Goal: Information Seeking & Learning: Compare options

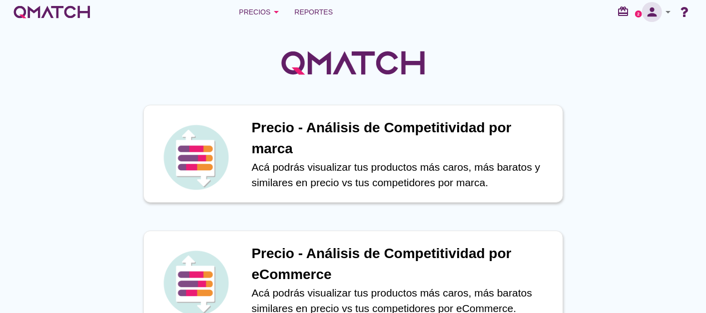
click at [657, 14] on icon "person" at bounding box center [652, 12] width 20 height 14
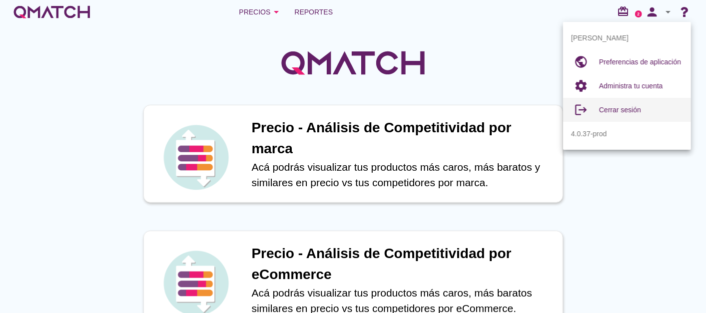
click at [624, 106] on span "Cerrar sesión" at bounding box center [620, 110] width 42 height 8
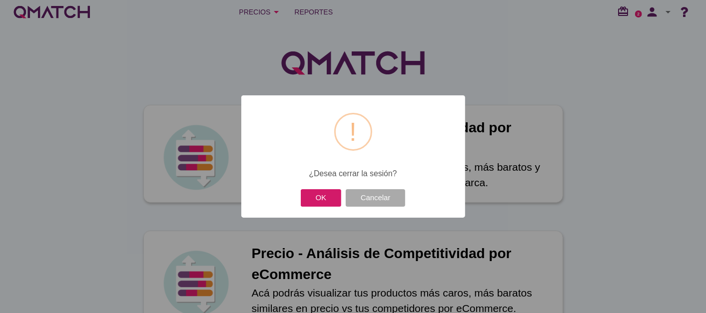
click at [312, 198] on button "OK" at bounding box center [321, 197] width 40 height 17
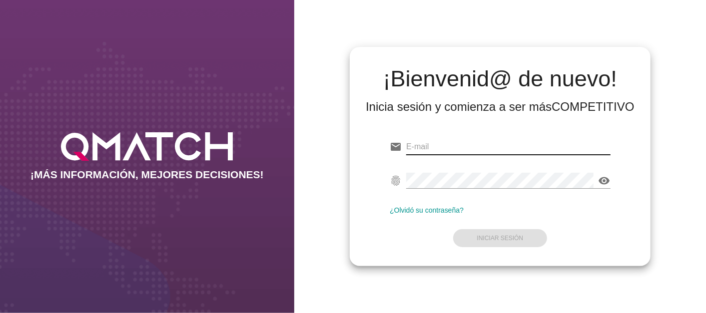
click at [434, 144] on input "email" at bounding box center [508, 147] width 204 height 16
type input "cristian.hernandez@enel.com"
click at [361, 151] on div "email cristian.hernandez@enel.com fingerprint visibility ¿Olvidó su contraseña?…" at bounding box center [500, 191] width 285 height 136
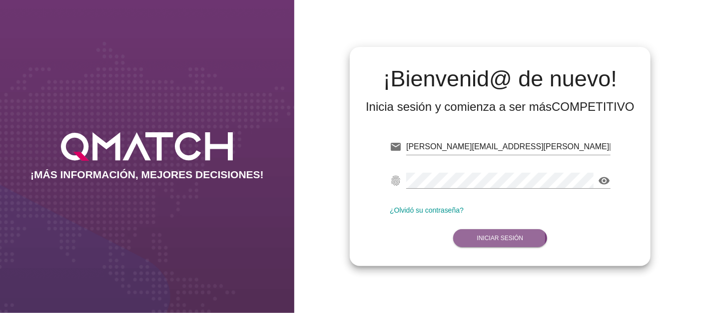
click at [487, 239] on strong "Iniciar Sesión" at bounding box center [500, 238] width 46 height 7
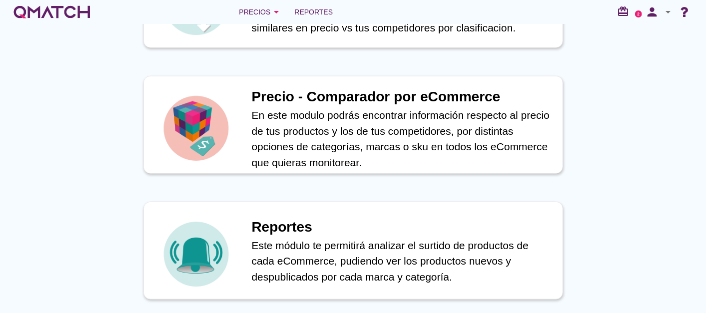
scroll to position [407, 0]
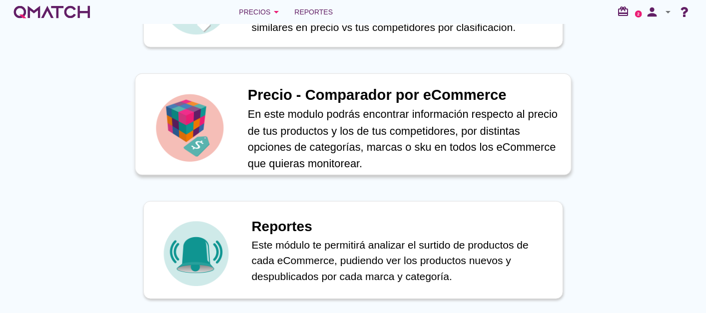
click at [329, 95] on h1 "Precio - Comparador por eCommerce" at bounding box center [403, 95] width 313 height 22
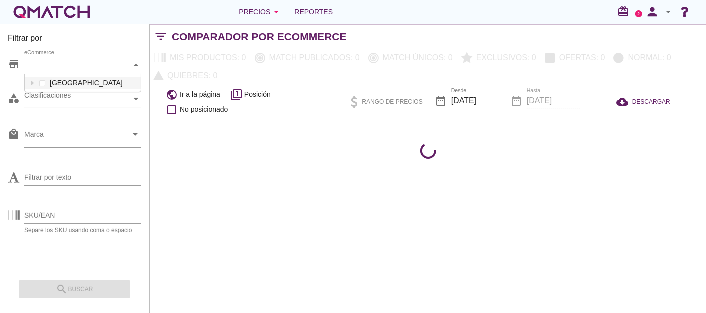
click at [78, 59] on div "eCommerce" at bounding box center [77, 64] width 107 height 17
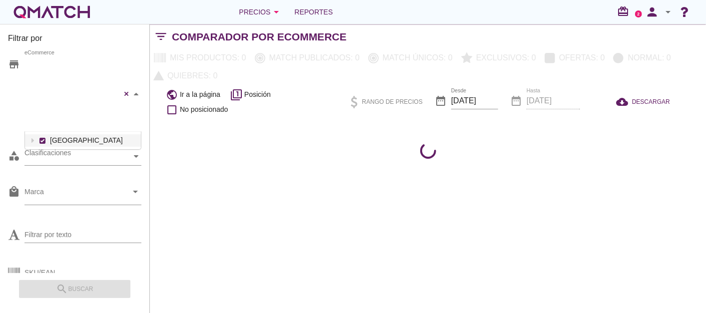
click at [62, 89] on div "Falabella Paris Ripley Mercado Libre (CL) TiendaEnel eCommerce Chile" at bounding box center [82, 93] width 117 height 75
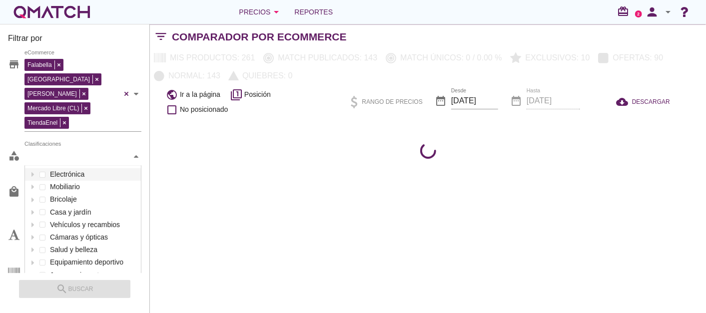
click at [83, 151] on div "Clasificaciones" at bounding box center [77, 156] width 107 height 10
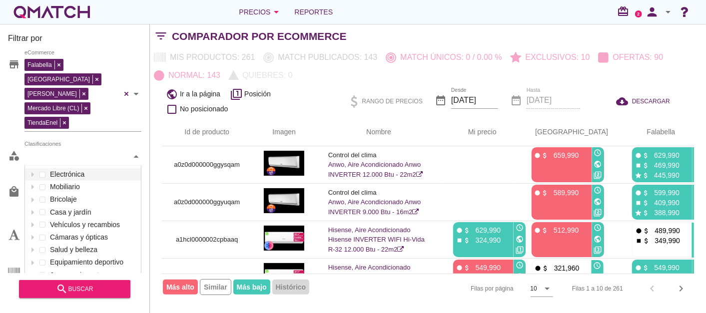
click at [143, 29] on div "Filtrar por store Falabella Paris Ripley Mercado Libre (CL) TiendaEnel eCommerc…" at bounding box center [75, 168] width 150 height 289
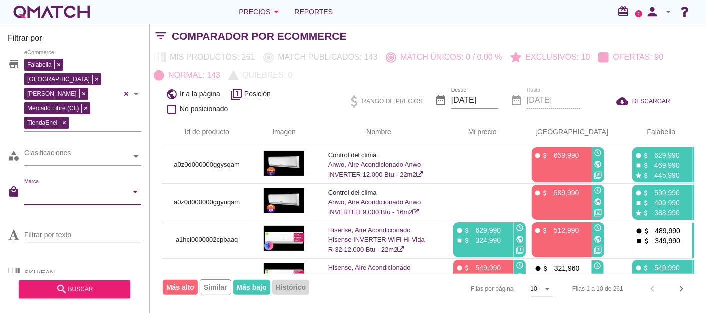
click at [110, 186] on input "Marca" at bounding box center [75, 194] width 103 height 16
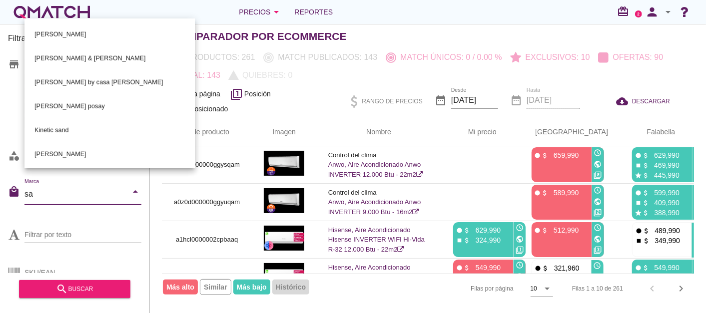
scroll to position [611, 0]
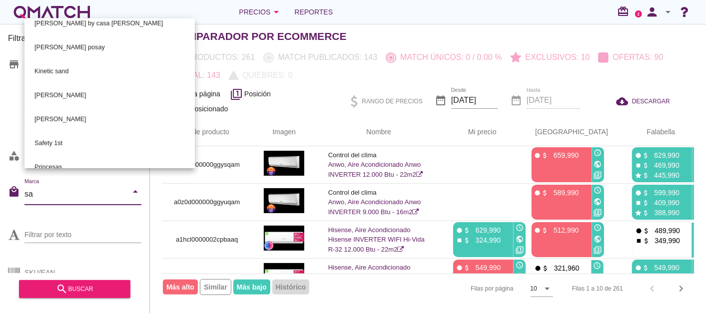
type input "sam"
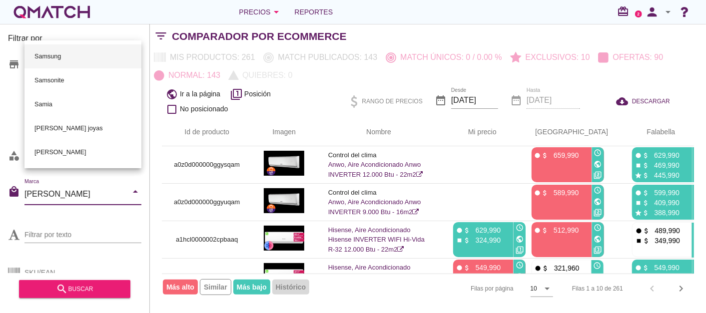
click at [57, 58] on div "Samsung" at bounding box center [82, 56] width 101 height 24
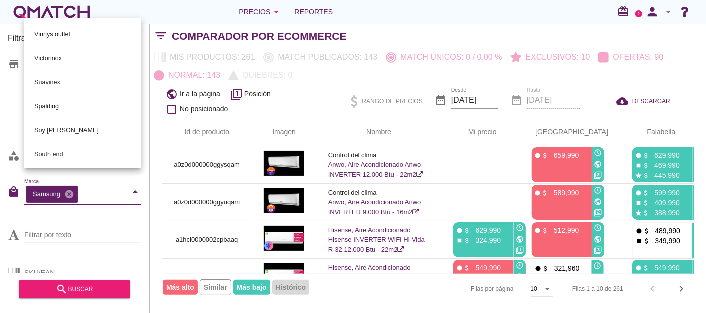
click at [7, 272] on div "Filtrar por store Falabella Paris Ripley Mercado Libre (CL) TiendaEnel eCommerc…" at bounding box center [75, 168] width 150 height 289
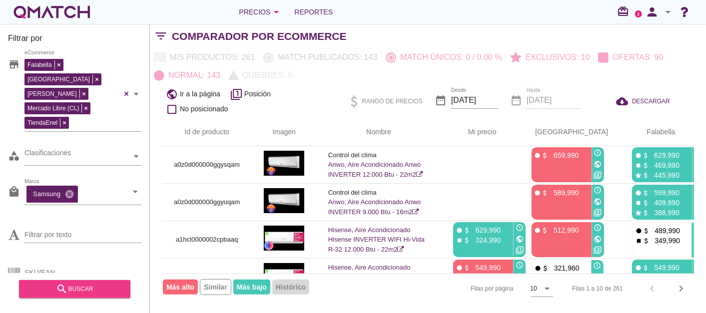
click at [62, 286] on icon "search" at bounding box center [62, 289] width 12 height 12
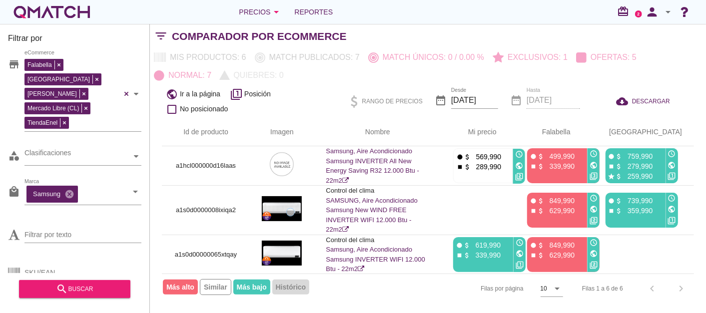
scroll to position [0, 6]
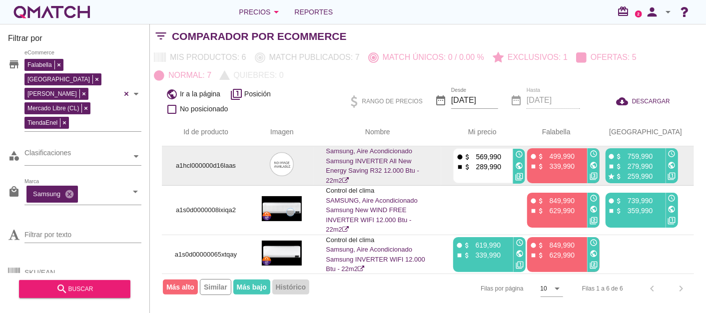
click at [598, 162] on icon "public" at bounding box center [594, 165] width 8 height 8
